Goal: Transaction & Acquisition: Book appointment/travel/reservation

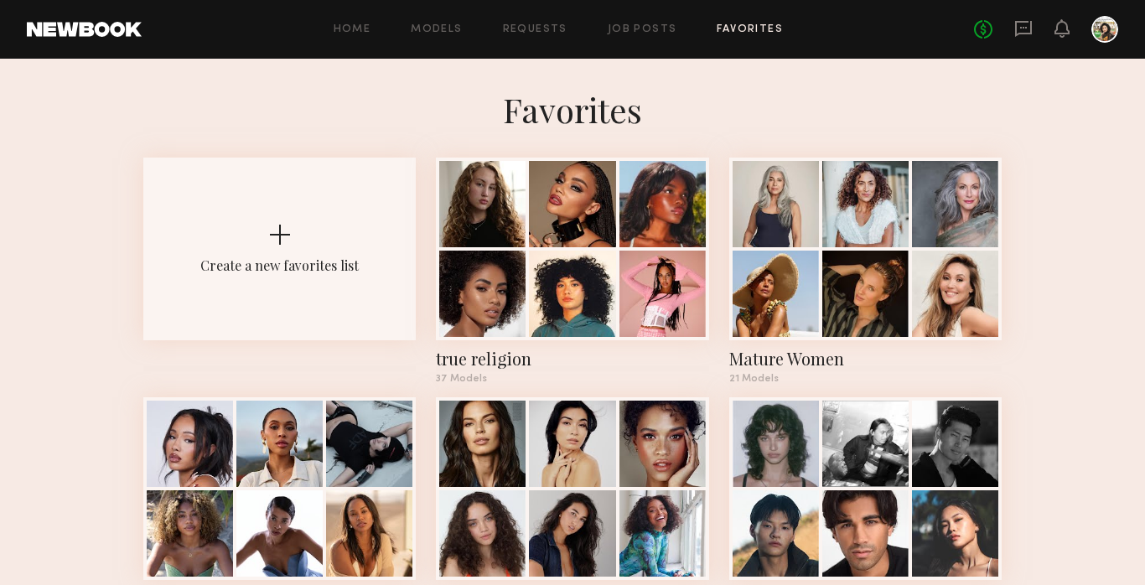
click at [435, 20] on div "Home Models Requests Job Posts Favorites Sign Out No fees up to $5,000" at bounding box center [630, 29] width 977 height 27
click at [439, 29] on link "Models" at bounding box center [436, 29] width 51 height 11
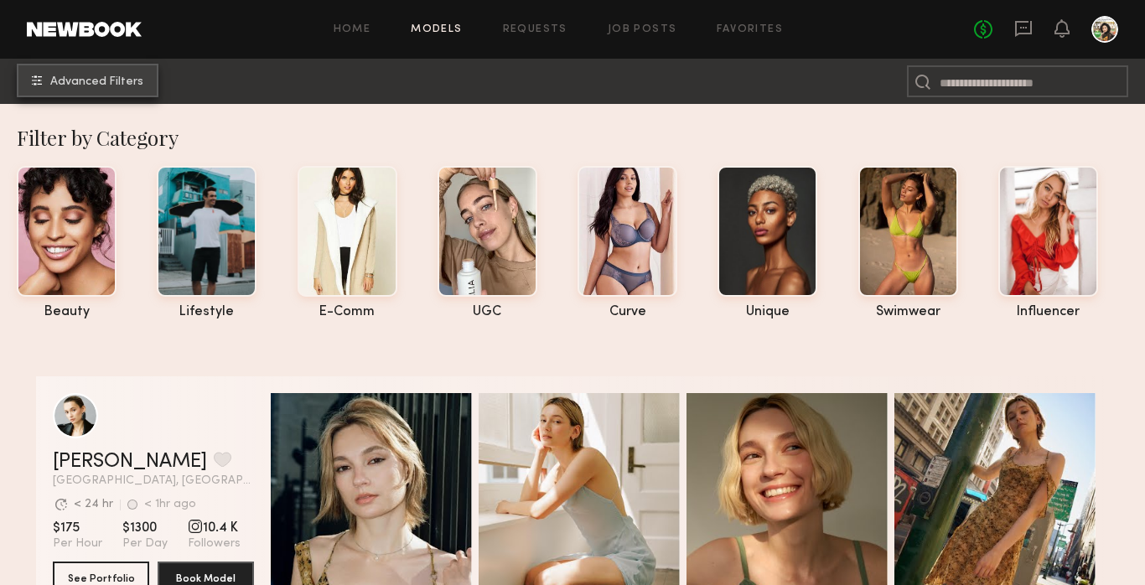
click at [96, 83] on span "Advanced Filters" at bounding box center [96, 82] width 93 height 12
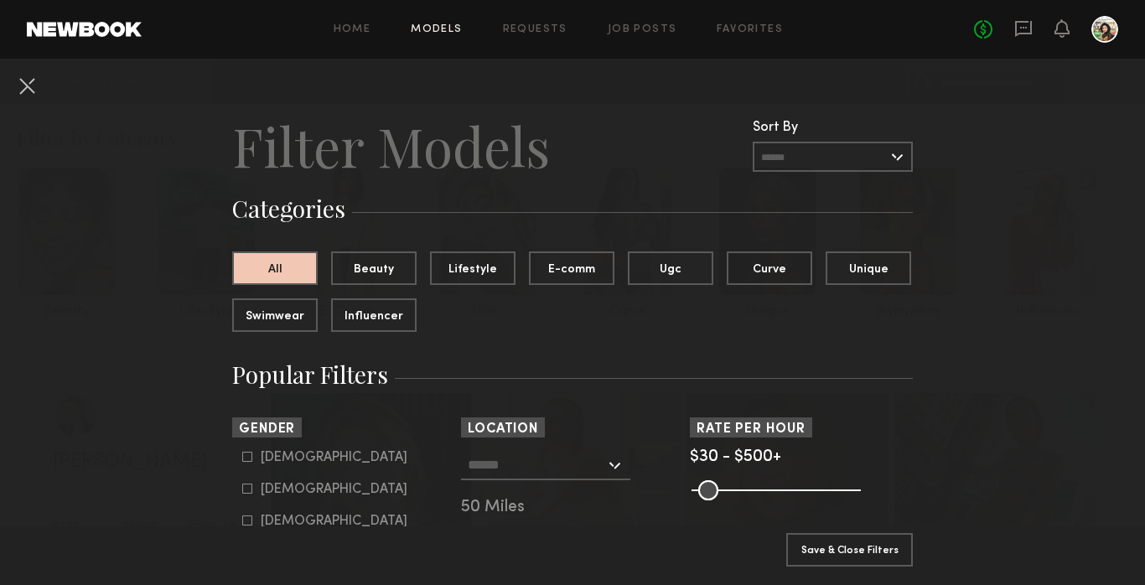
click at [282, 463] on div "[DEMOGRAPHIC_DATA]" at bounding box center [334, 458] width 147 height 10
type input "*"
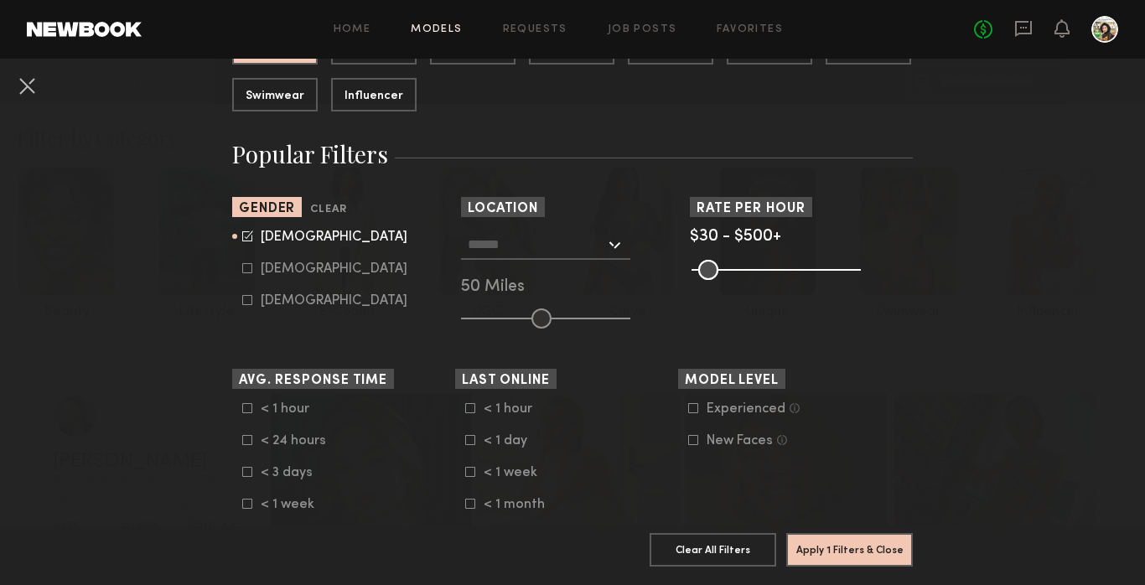
scroll to position [169, 0]
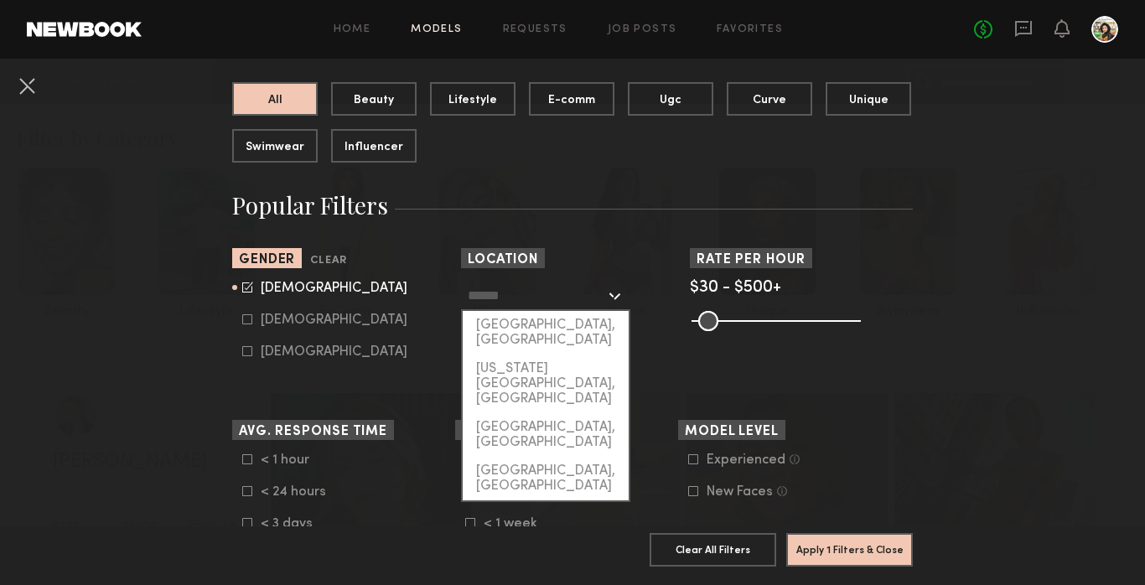
click at [575, 298] on input "text" at bounding box center [537, 295] width 138 height 29
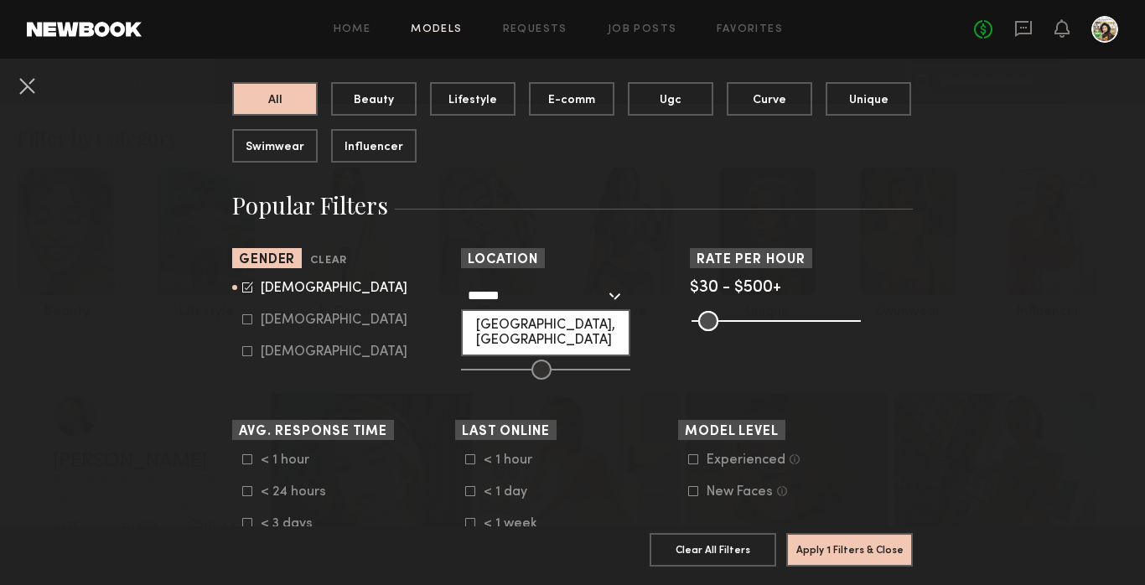
click at [535, 331] on div "[GEOGRAPHIC_DATA], [GEOGRAPHIC_DATA]" at bounding box center [546, 333] width 166 height 44
type input "**********"
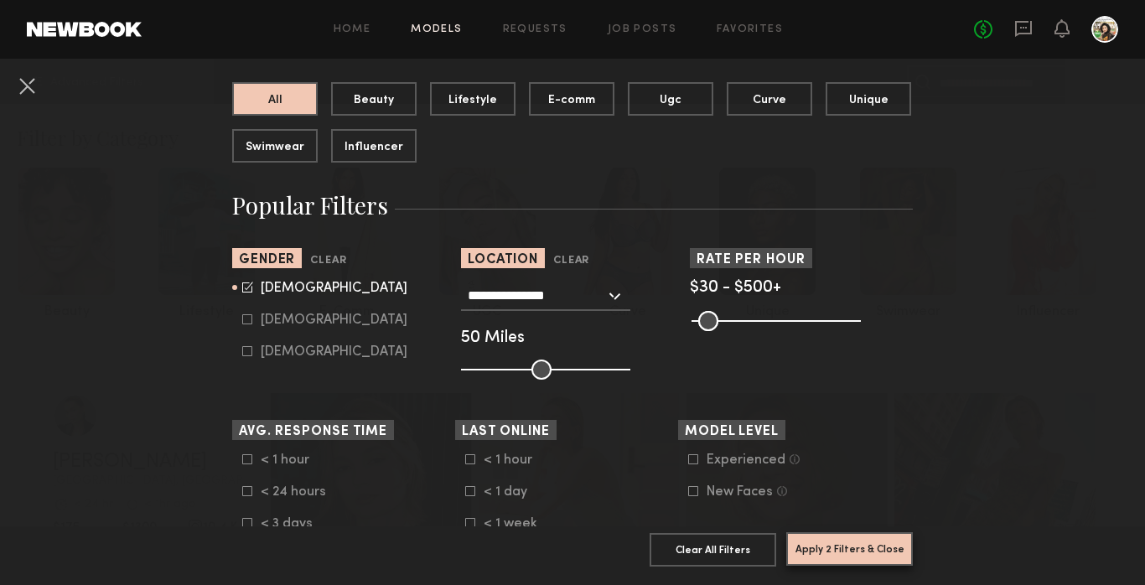
click at [865, 558] on button "Apply 2 Filters & Close" at bounding box center [850, 549] width 127 height 34
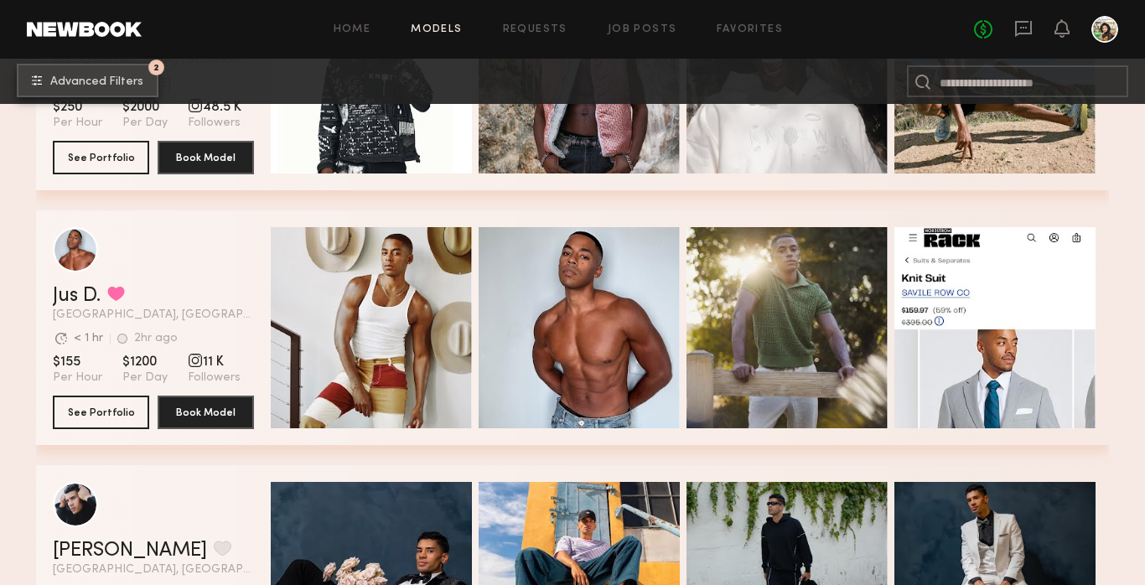
scroll to position [1395, 0]
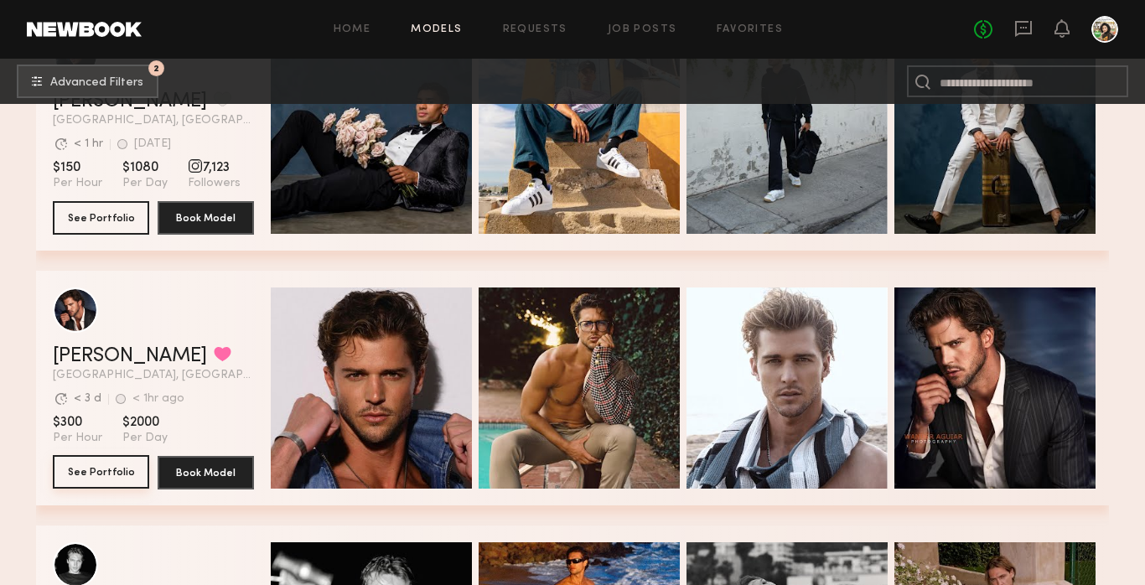
click at [119, 470] on button "See Portfolio" at bounding box center [101, 472] width 96 height 34
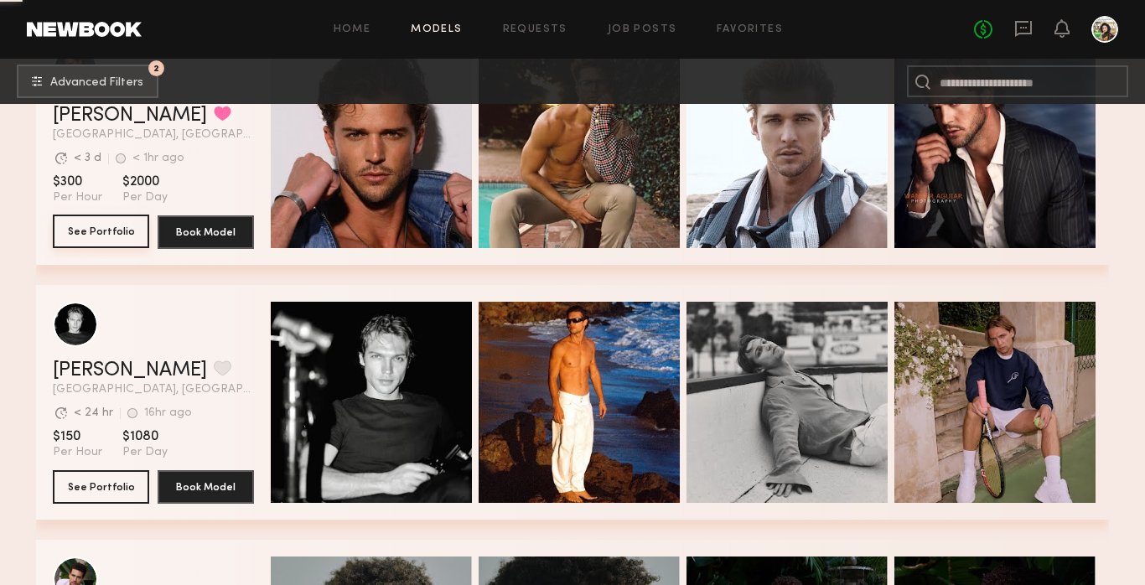
scroll to position [2083, 0]
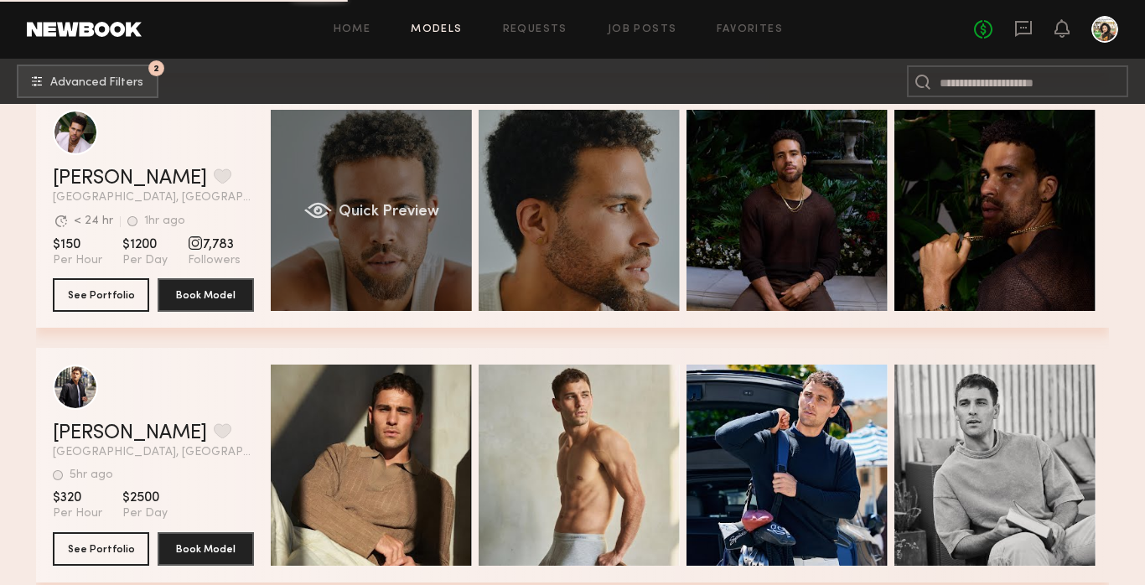
click at [362, 165] on div "Quick Preview" at bounding box center [371, 210] width 201 height 201
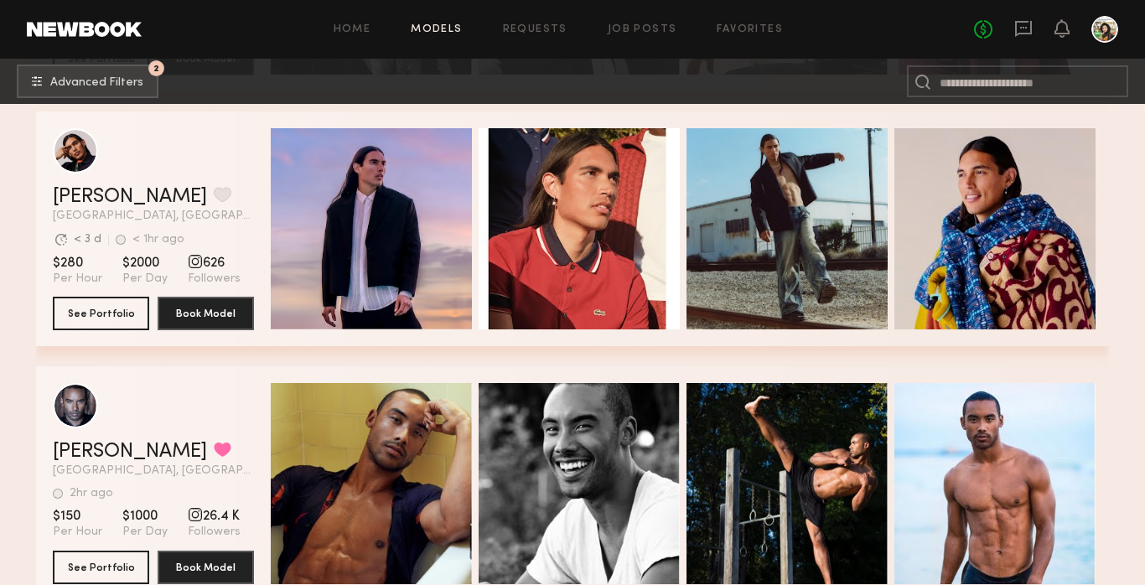
scroll to position [4619, 0]
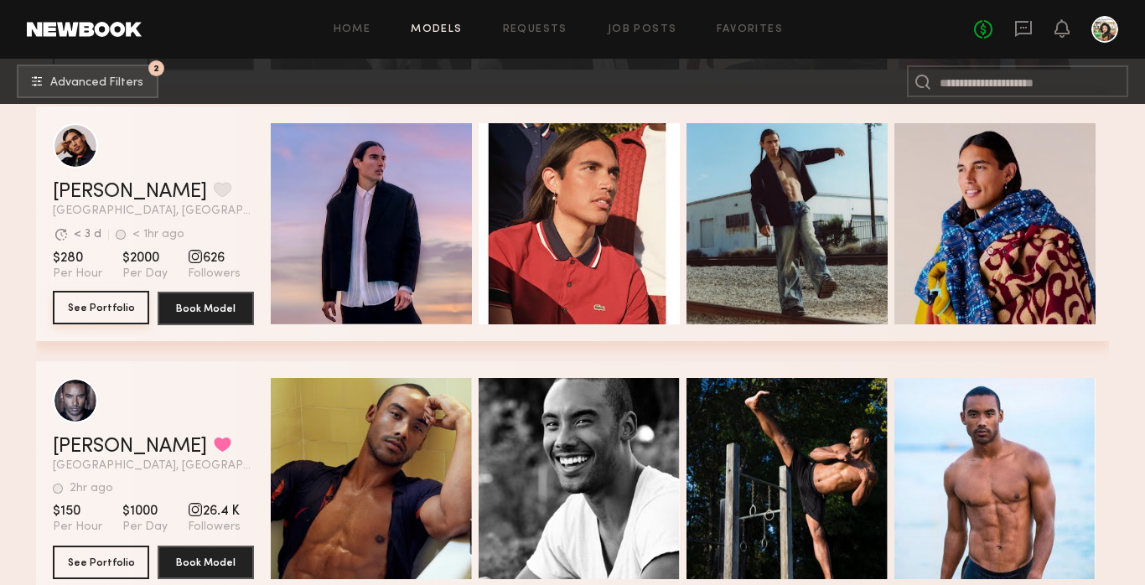
click at [120, 309] on button "See Portfolio" at bounding box center [101, 308] width 96 height 34
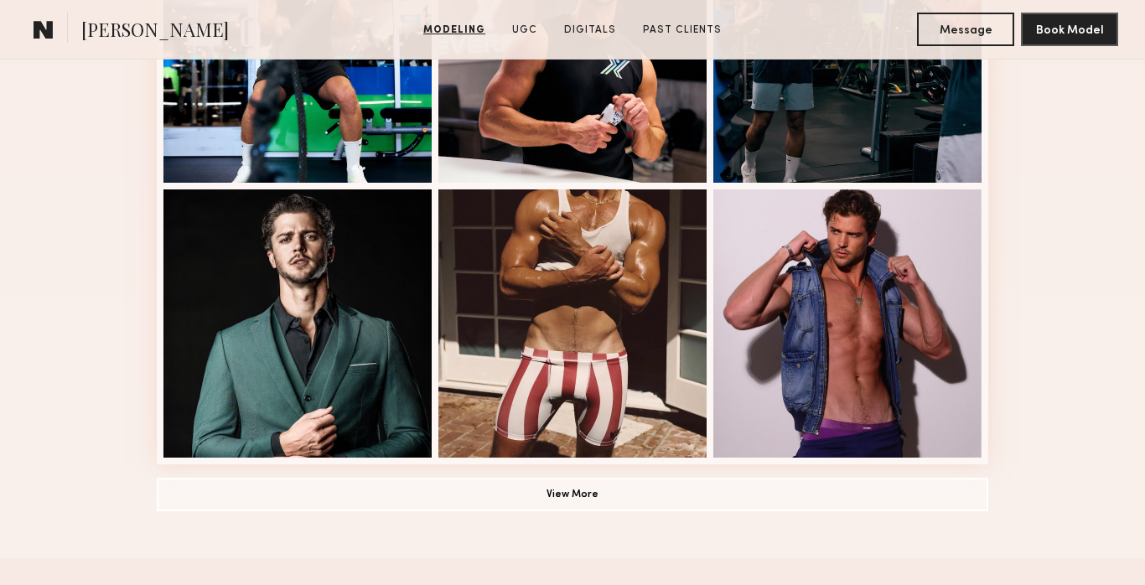
scroll to position [1125, 0]
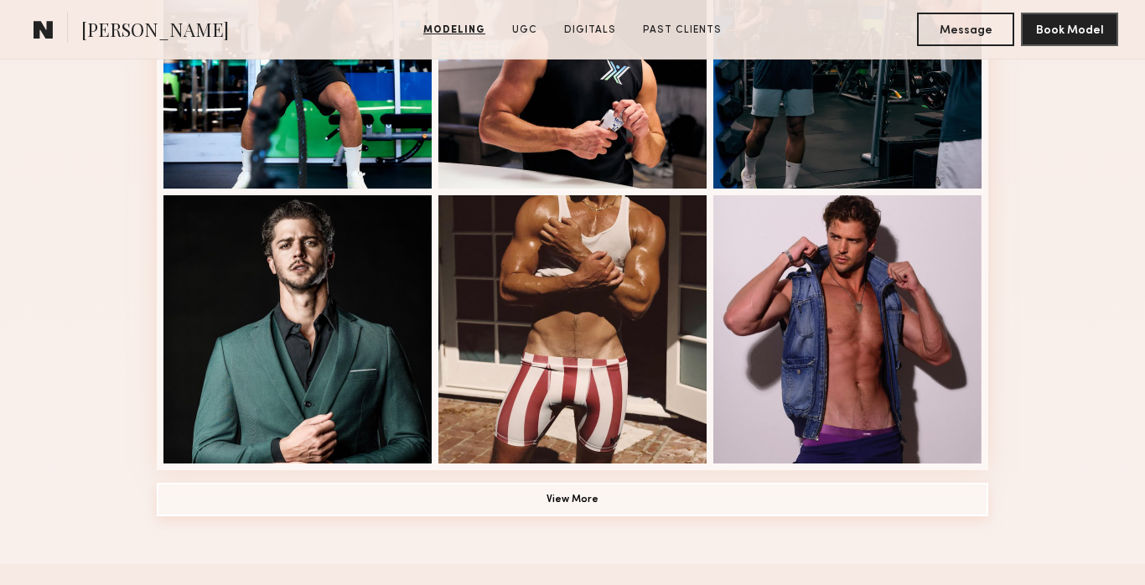
click at [605, 496] on button "View More" at bounding box center [573, 500] width 832 height 34
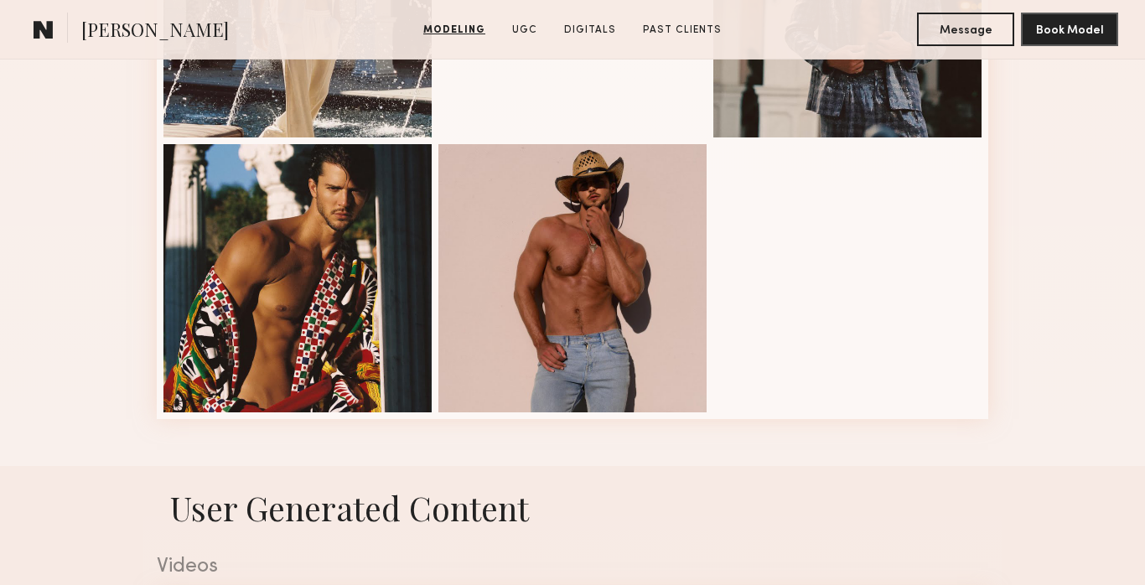
scroll to position [1726, 0]
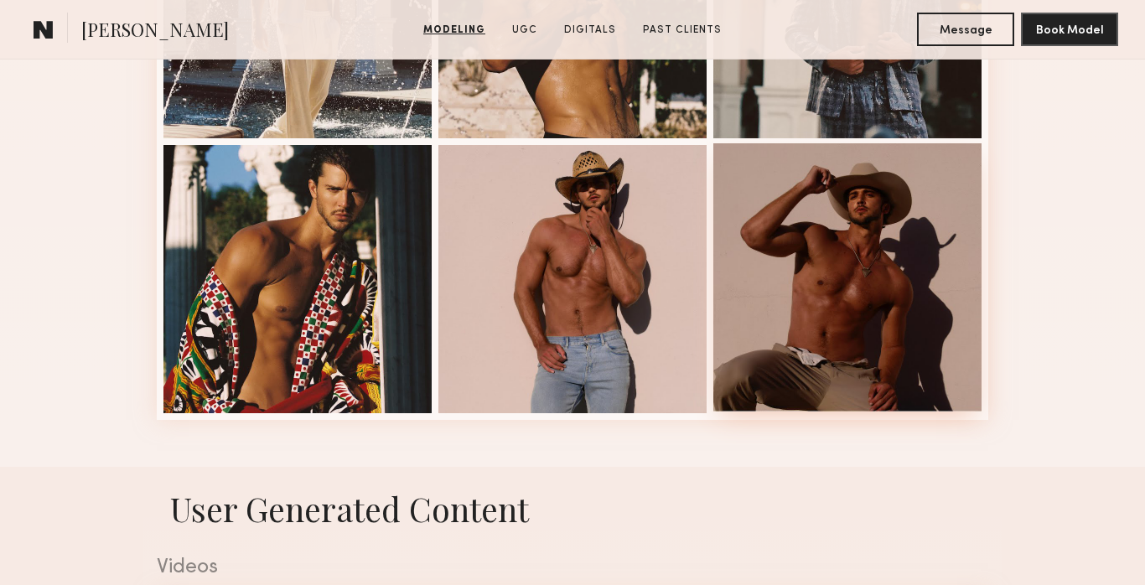
click at [861, 294] on div at bounding box center [848, 277] width 268 height 268
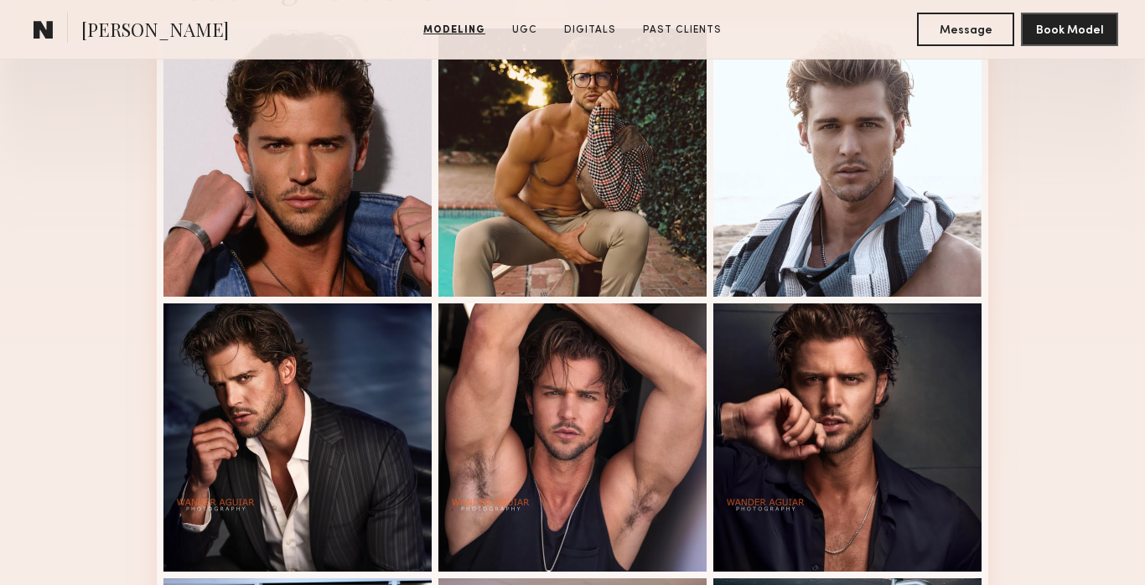
scroll to position [277, 0]
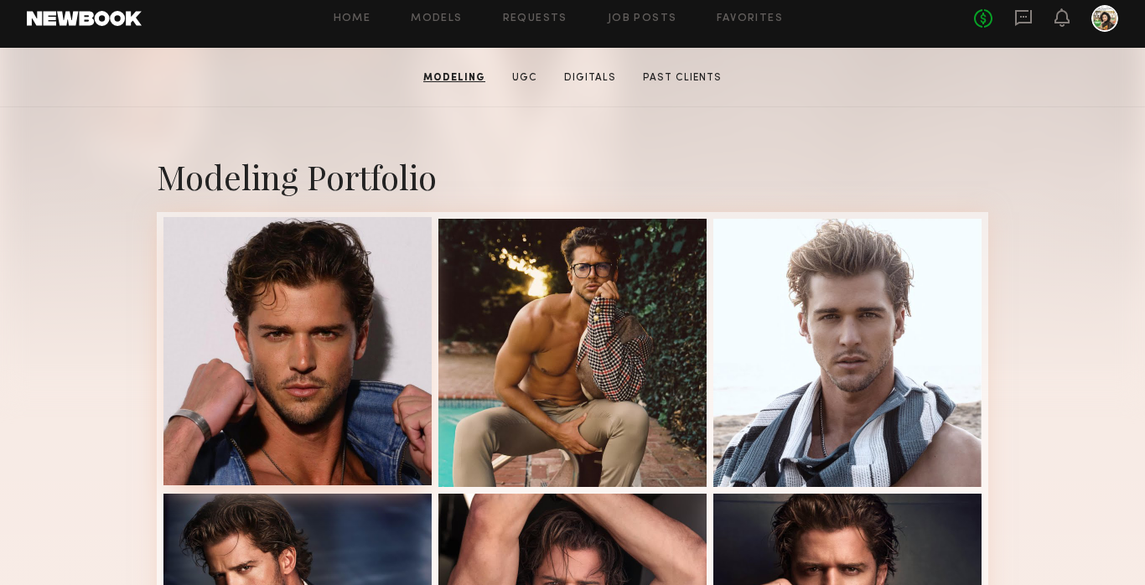
click at [345, 472] on div at bounding box center [298, 351] width 268 height 268
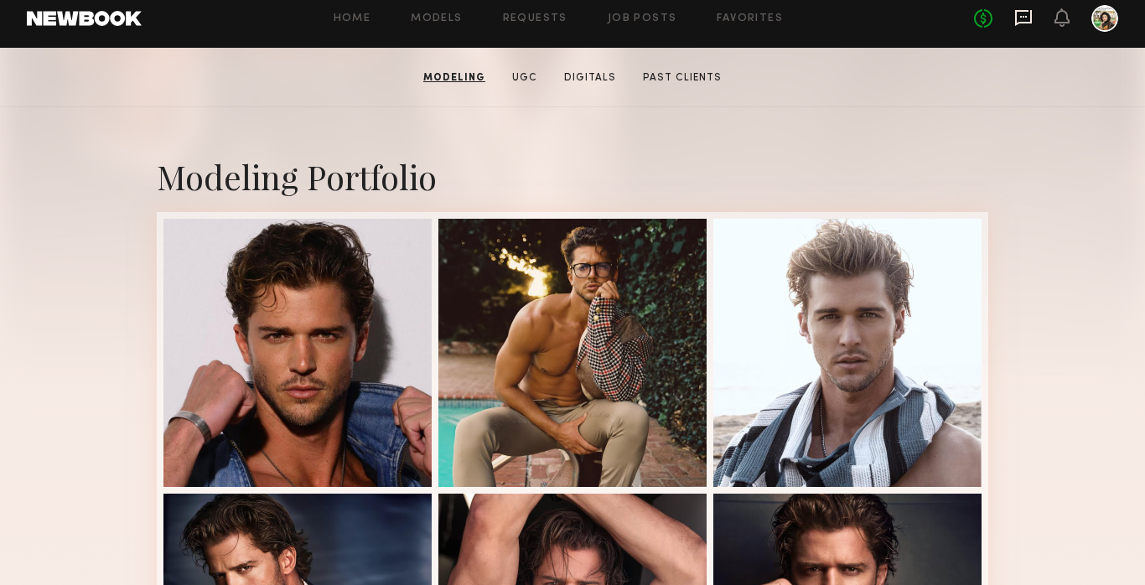
click at [1024, 14] on icon at bounding box center [1024, 17] width 18 height 18
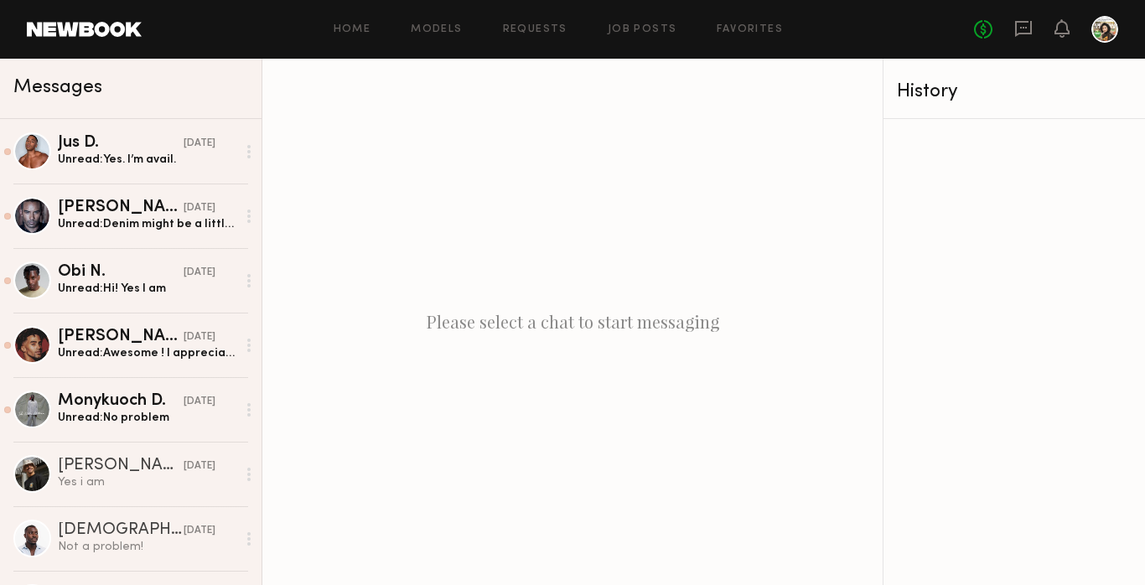
click at [430, 35] on div "Home Models Requests Job Posts Favorites Sign Out No fees up to $5,000" at bounding box center [630, 29] width 977 height 27
click at [445, 29] on link "Models" at bounding box center [436, 29] width 51 height 11
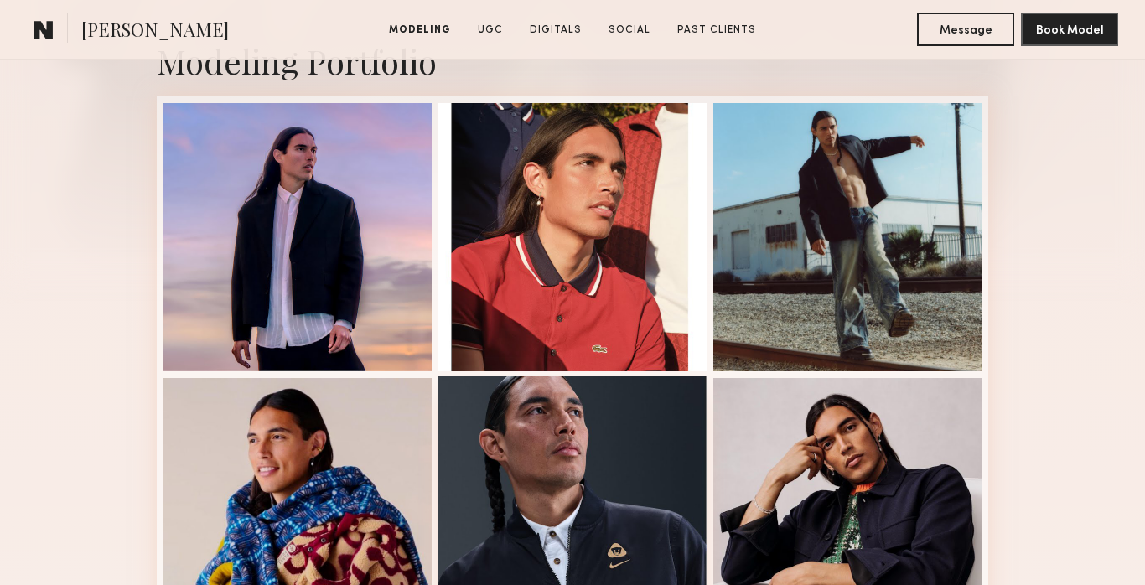
scroll to position [681, 0]
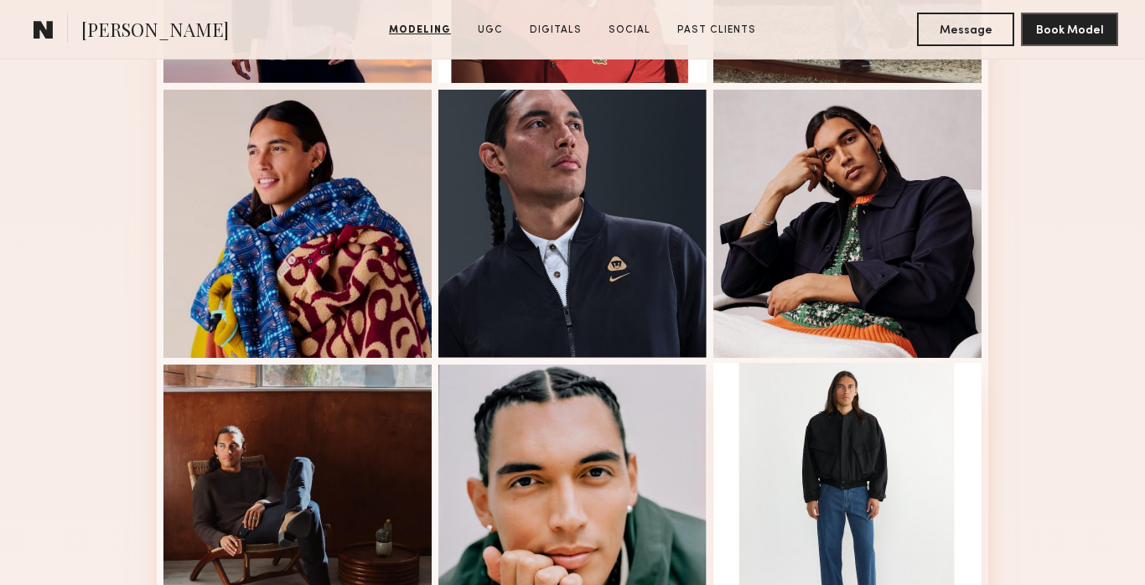
click at [905, 465] on div at bounding box center [848, 497] width 268 height 268
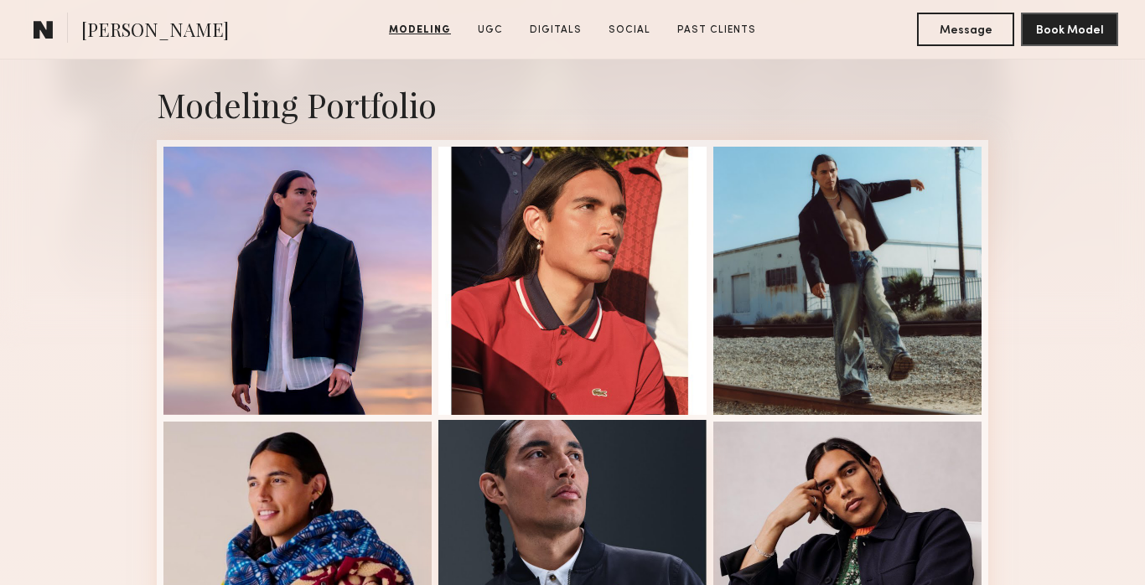
scroll to position [350, 0]
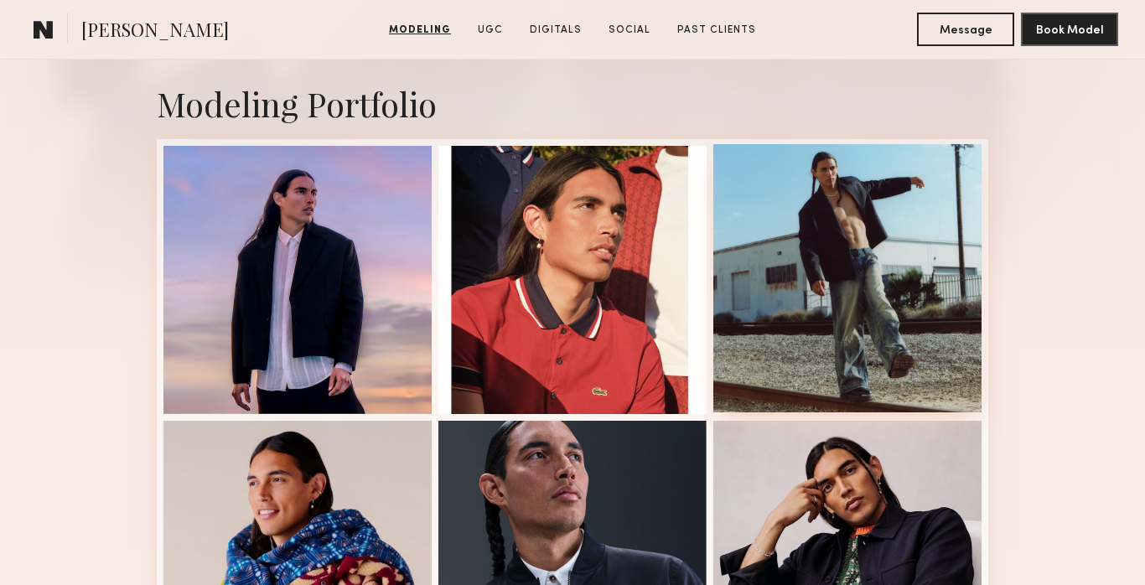
click at [820, 270] on div at bounding box center [848, 278] width 268 height 268
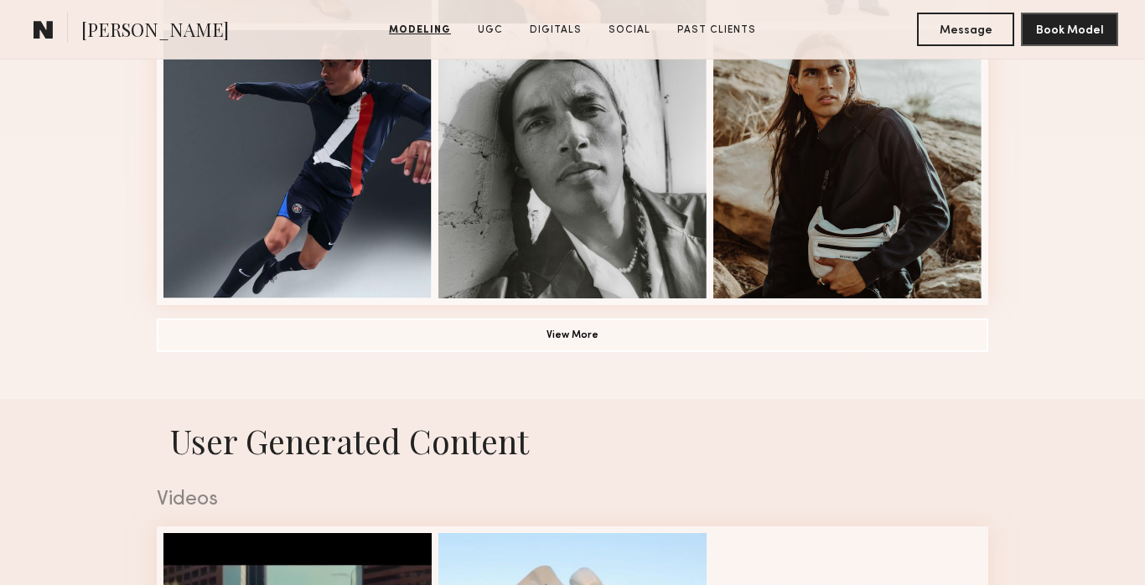
scroll to position [1318, 0]
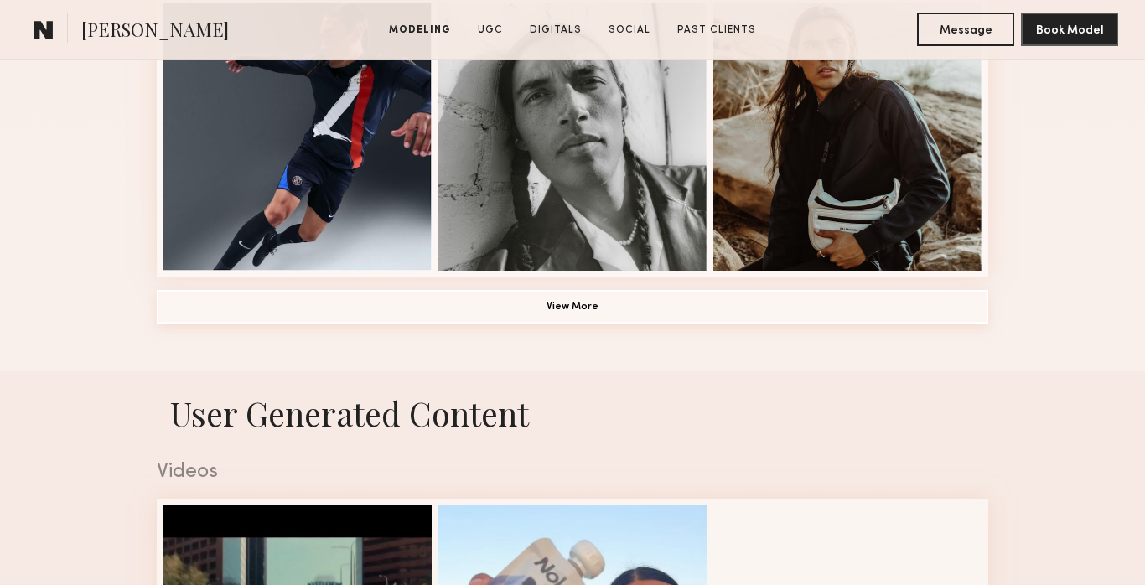
click at [631, 296] on button "View More" at bounding box center [573, 307] width 832 height 34
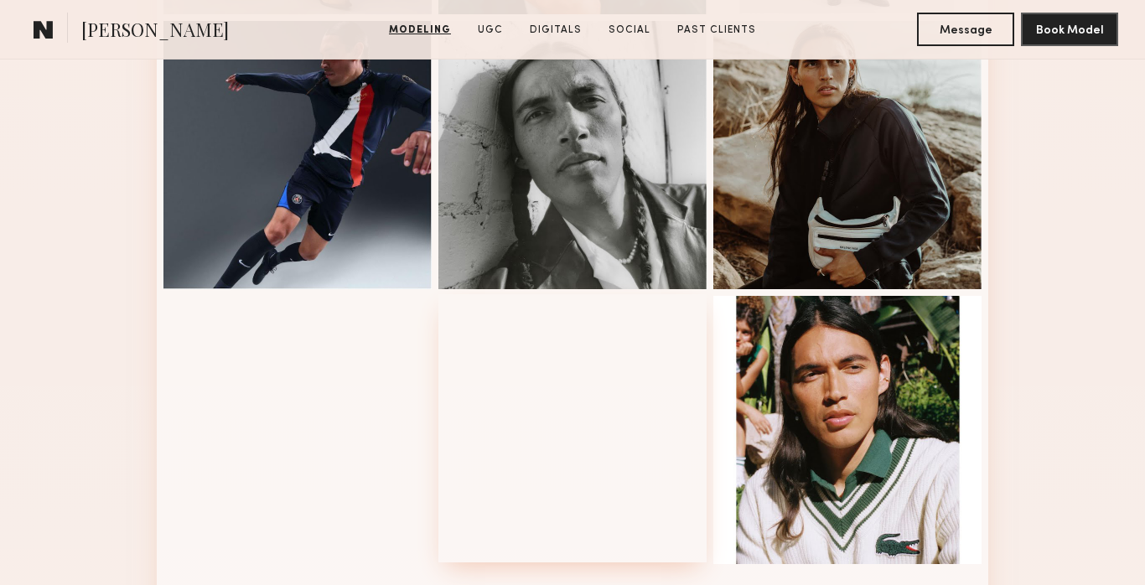
scroll to position [1274, 0]
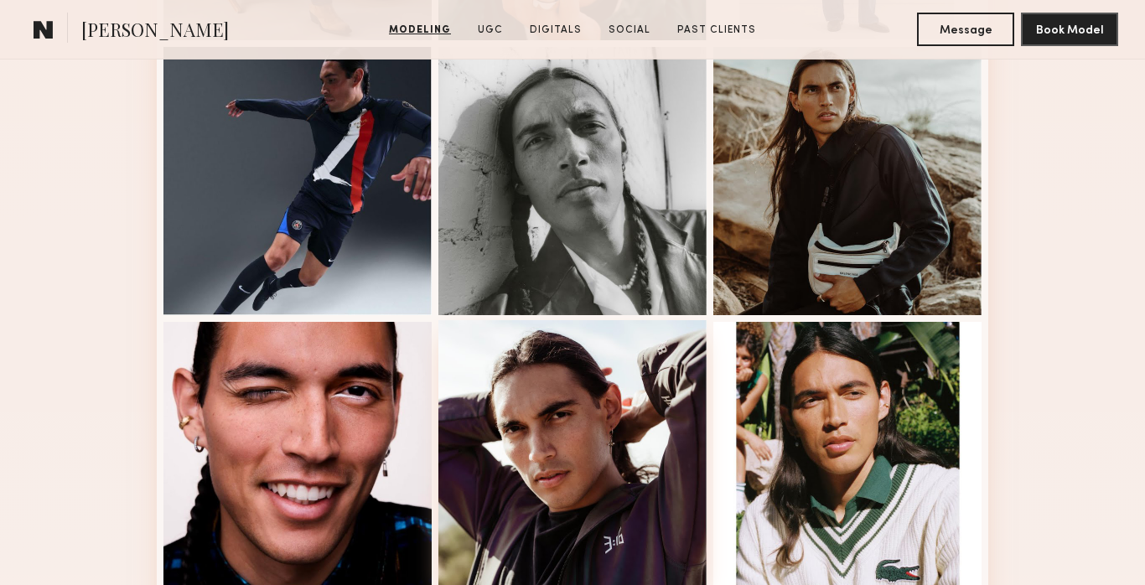
click at [631, 279] on div at bounding box center [573, 181] width 268 height 268
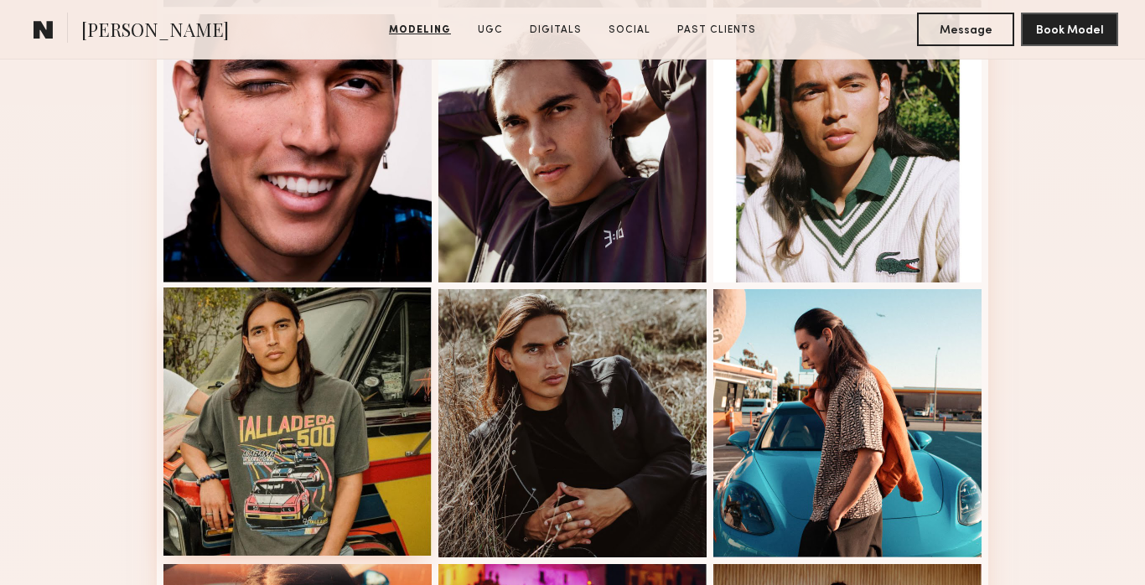
scroll to position [1670, 0]
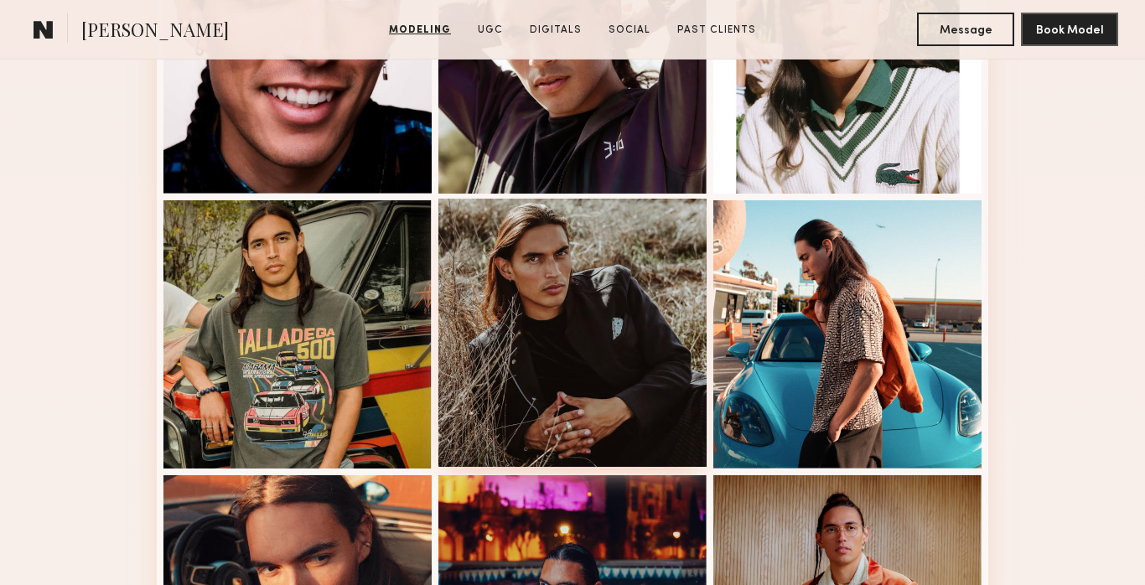
click at [527, 347] on div at bounding box center [573, 333] width 268 height 268
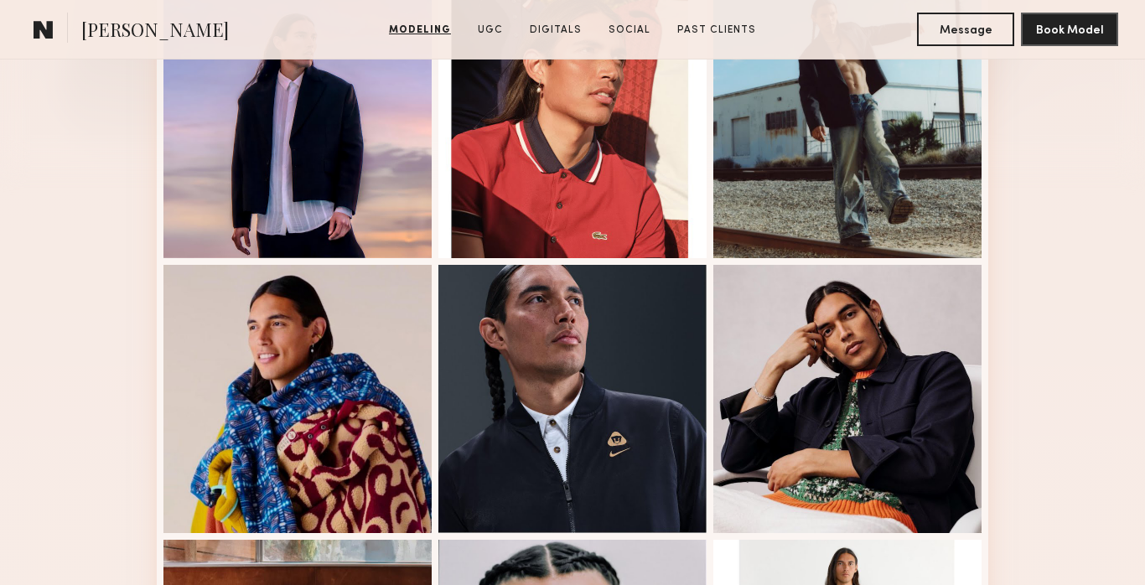
scroll to position [0, 0]
